Goal: Task Accomplishment & Management: Manage account settings

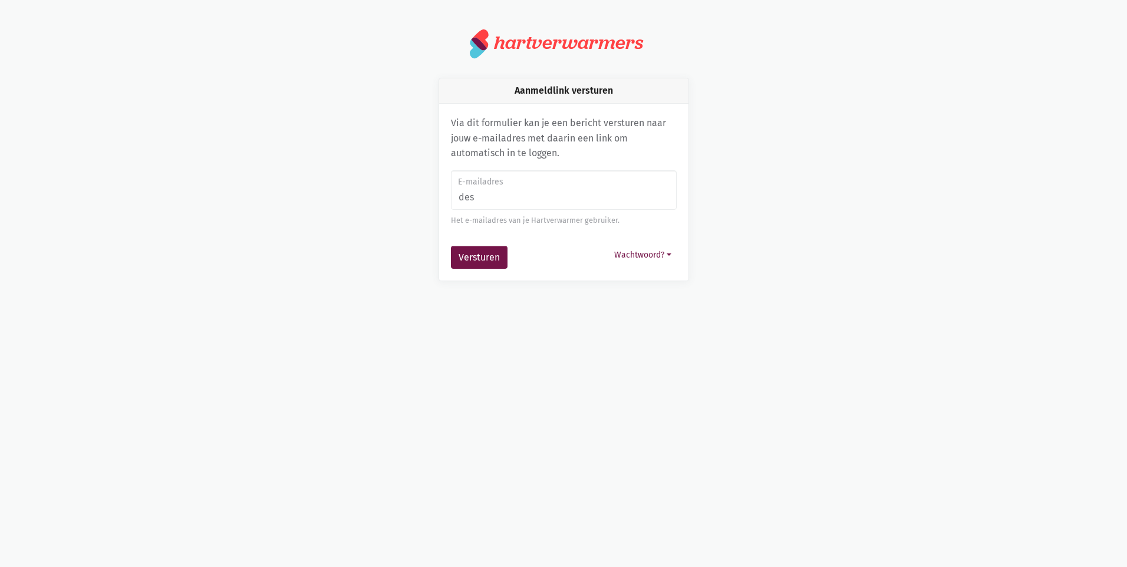
type input "[PERSON_NAME][EMAIL_ADDRESS][DOMAIN_NAME]"
click at [495, 263] on button "Versturen" at bounding box center [479, 258] width 57 height 24
type input "d.m.gerlofsma@live.de"
click at [451, 246] on button "Versturen" at bounding box center [479, 258] width 57 height 24
